Goal: Navigation & Orientation: Find specific page/section

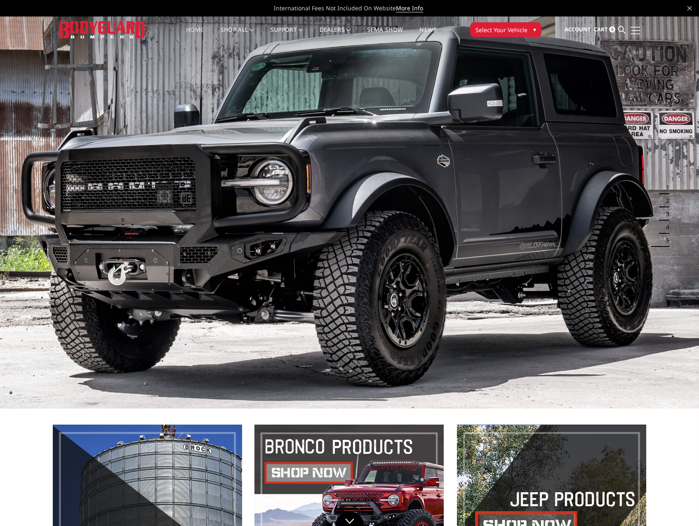
click at [636, 31] on link at bounding box center [634, 30] width 12 height 9
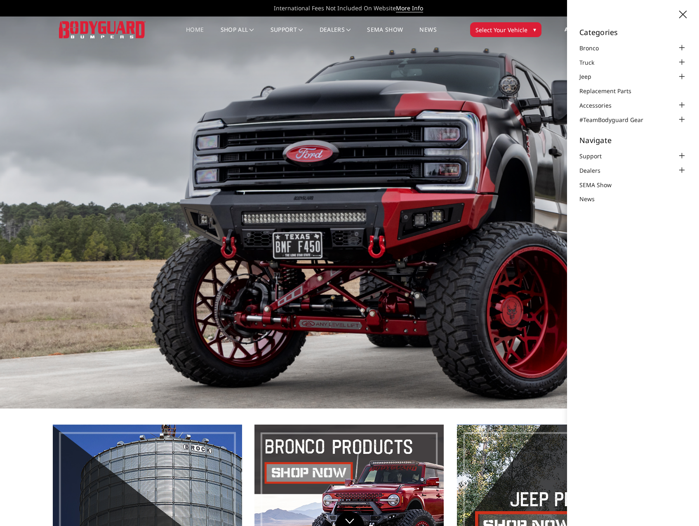
click at [414, 187] on img at bounding box center [349, 212] width 699 height 393
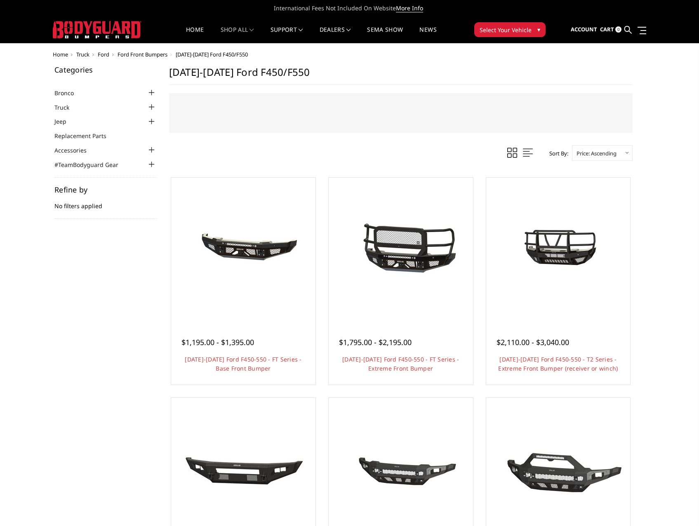
click at [690, 7] on icon at bounding box center [689, 8] width 4 height 4
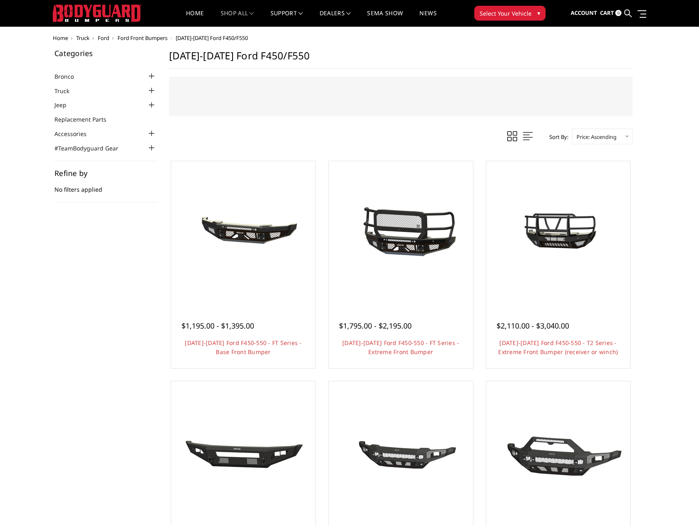
click at [82, 11] on img at bounding box center [97, 13] width 89 height 17
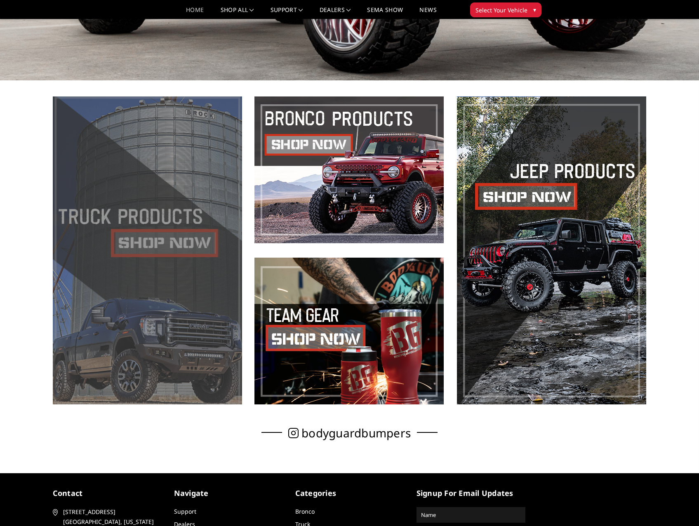
scroll to position [383, 0]
